Goal: Information Seeking & Learning: Learn about a topic

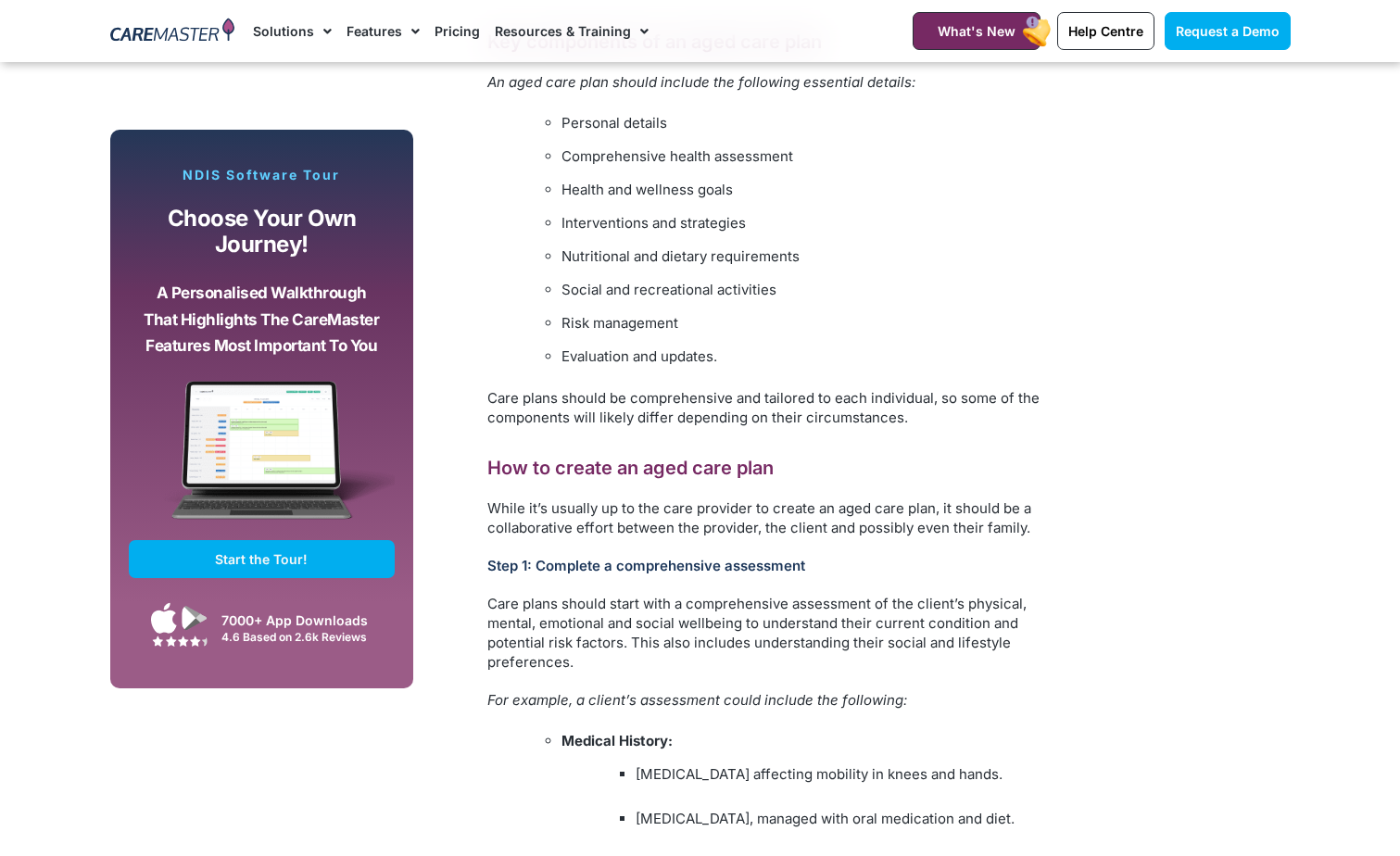
scroll to position [1897, 0]
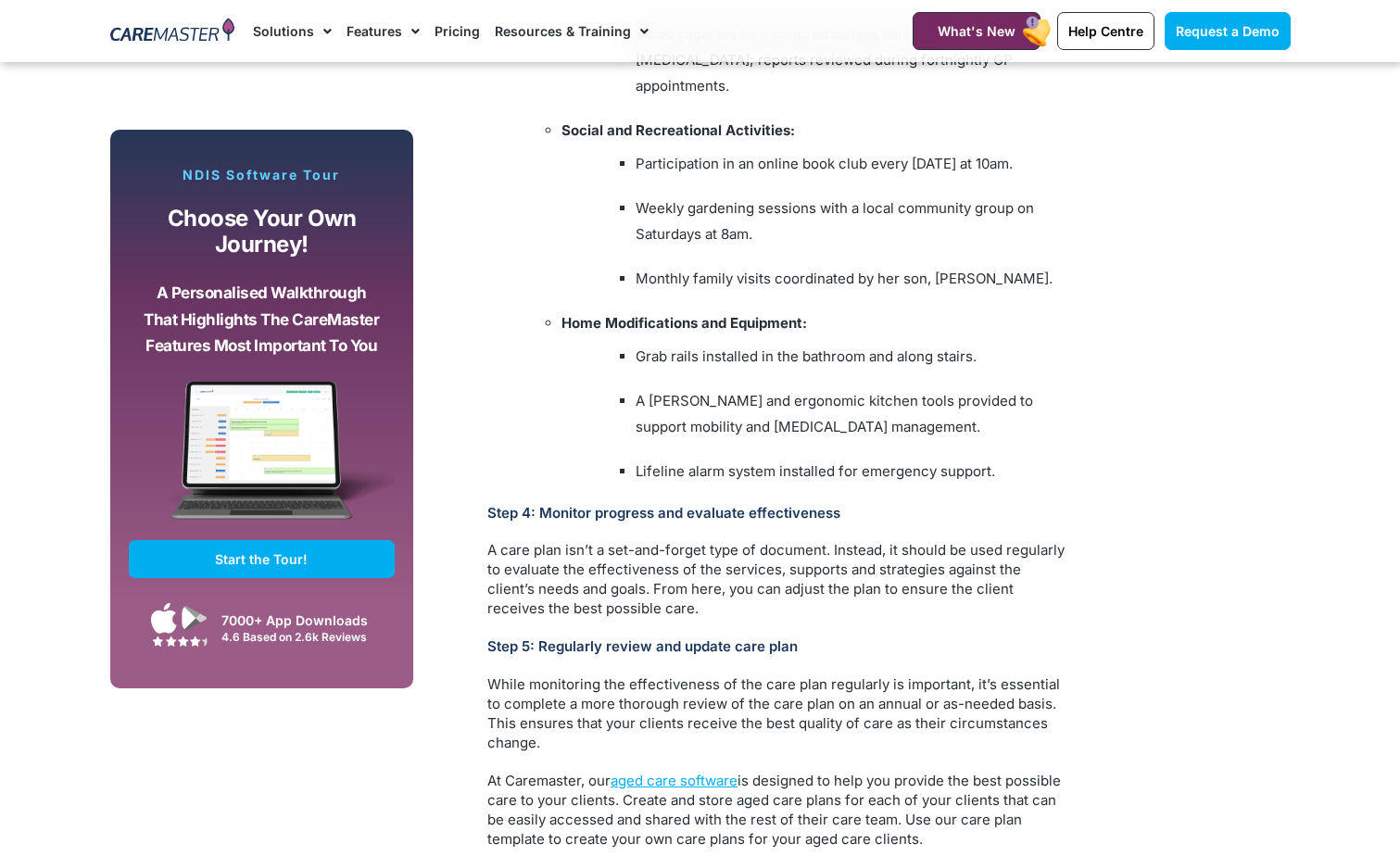
scroll to position [4539, 0]
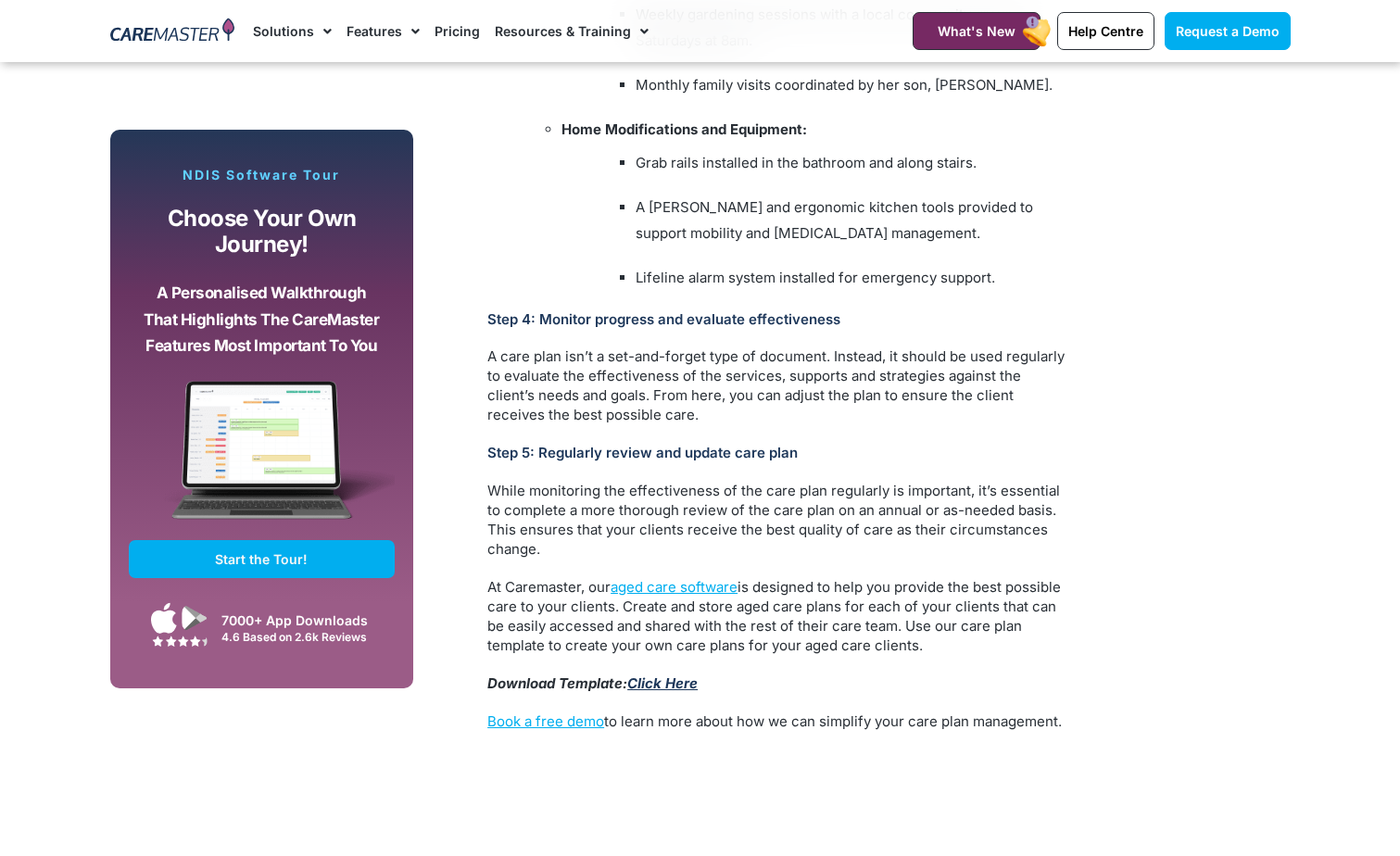
click at [664, 675] on link "Click Here" at bounding box center [661, 683] width 70 height 18
click at [671, 578] on link "aged care software" at bounding box center [674, 586] width 127 height 18
